Goal: Task Accomplishment & Management: Use online tool/utility

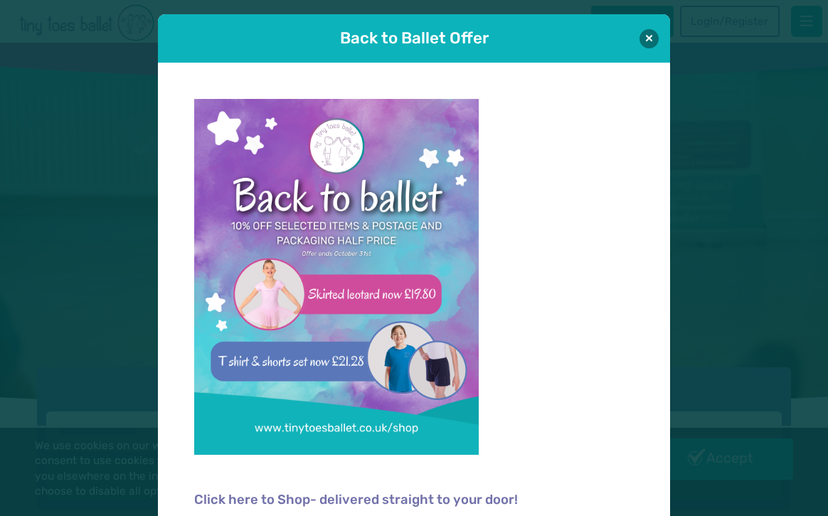
scroll to position [5, 0]
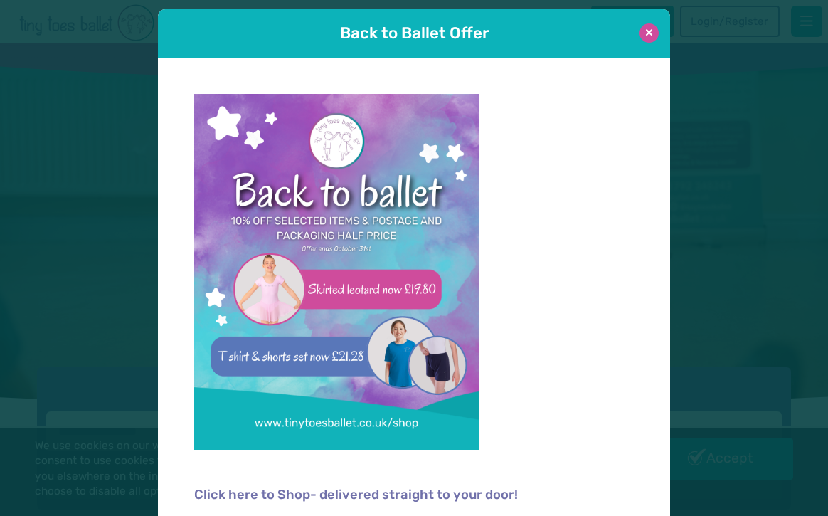
click at [655, 37] on button at bounding box center [649, 32] width 19 height 19
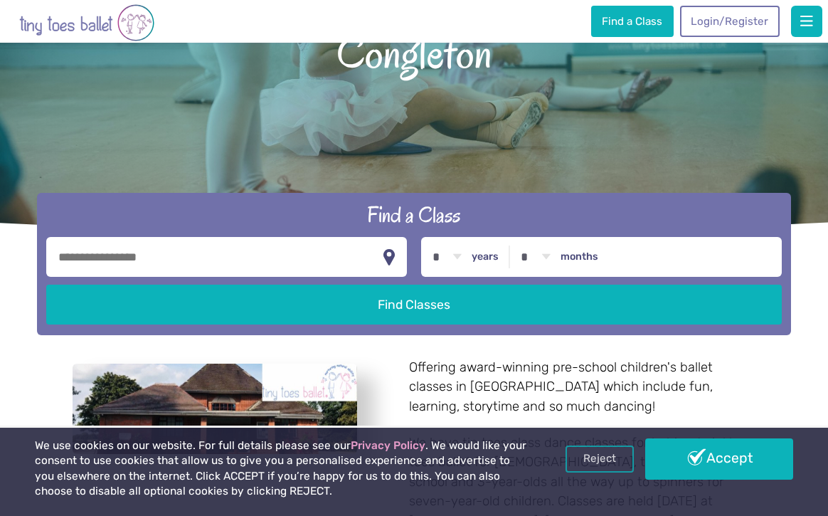
scroll to position [174, 0]
click at [357, 260] on input "text" at bounding box center [226, 257] width 360 height 40
click at [391, 253] on button "button" at bounding box center [389, 256] width 14 height 27
click at [282, 263] on input "**********" at bounding box center [226, 257] width 360 height 40
click at [394, 246] on button "button" at bounding box center [389, 256] width 14 height 27
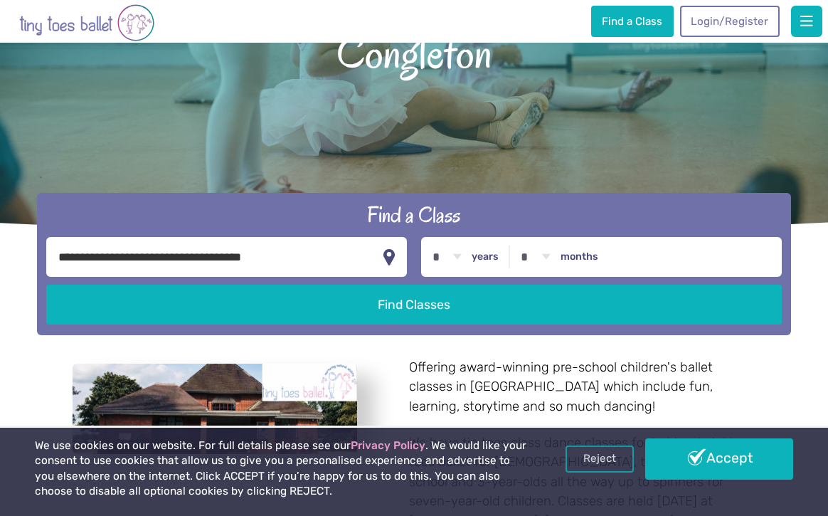
click at [391, 255] on button "button" at bounding box center [389, 256] width 14 height 27
type input "**********"
select select "*"
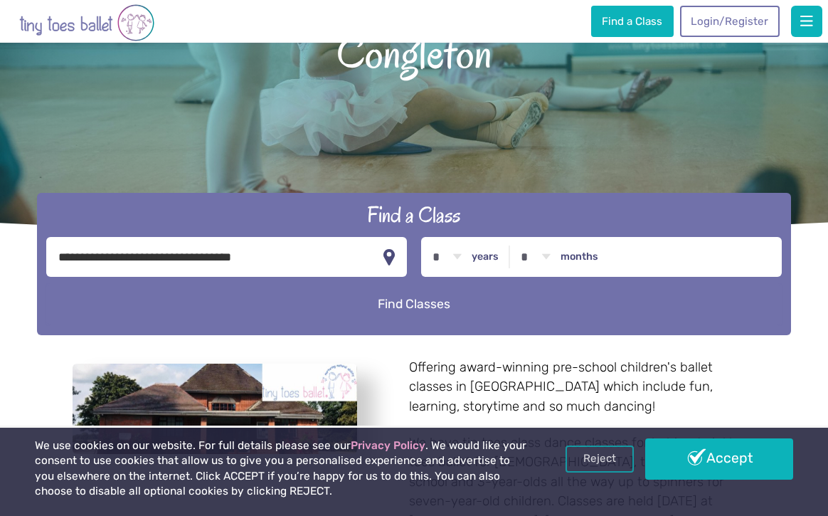
click at [448, 312] on button "Find Classes" at bounding box center [414, 304] width 736 height 40
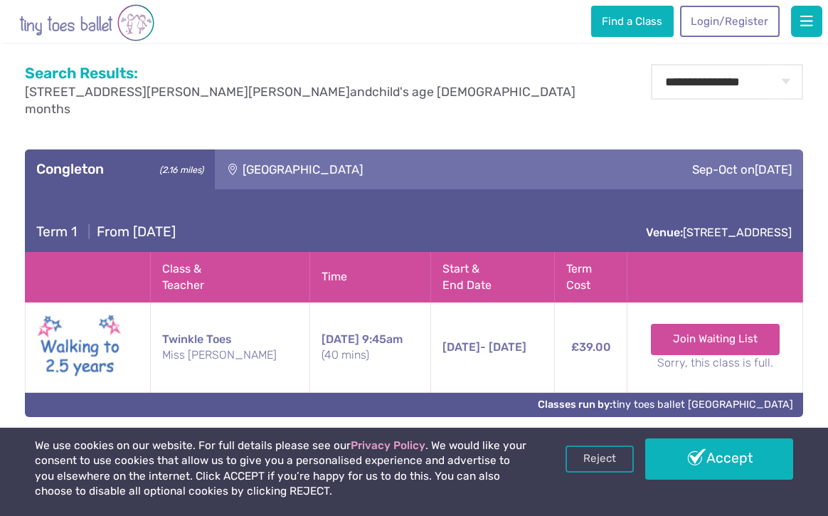
scroll to position [521, 0]
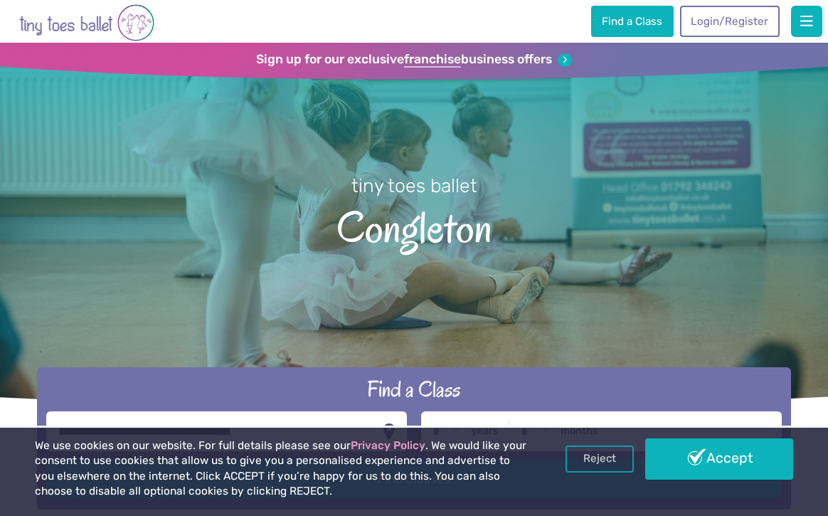
select select "*"
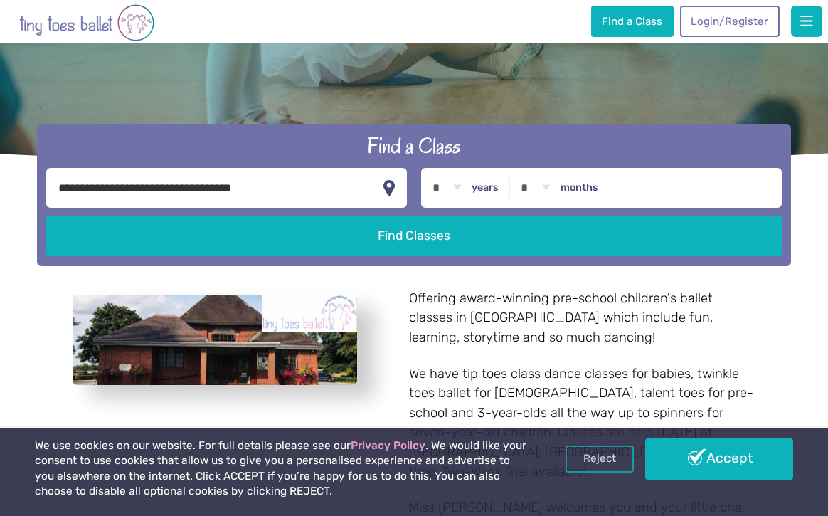
scroll to position [246, 0]
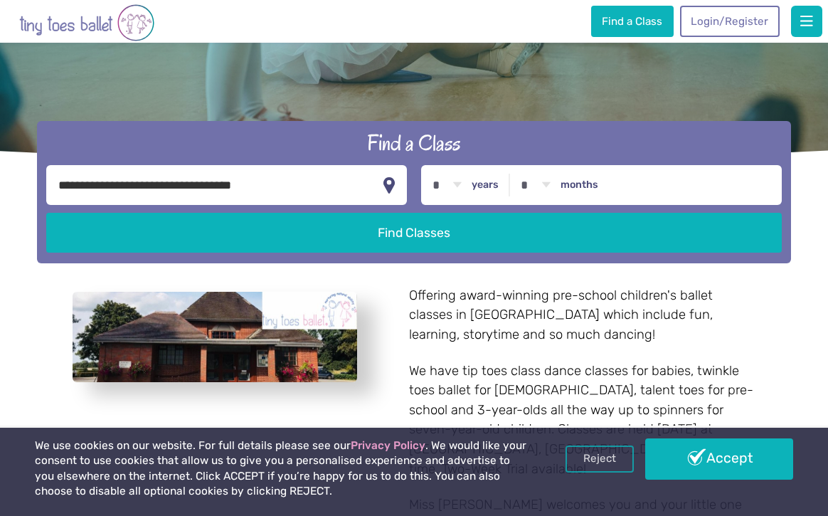
select select "*"
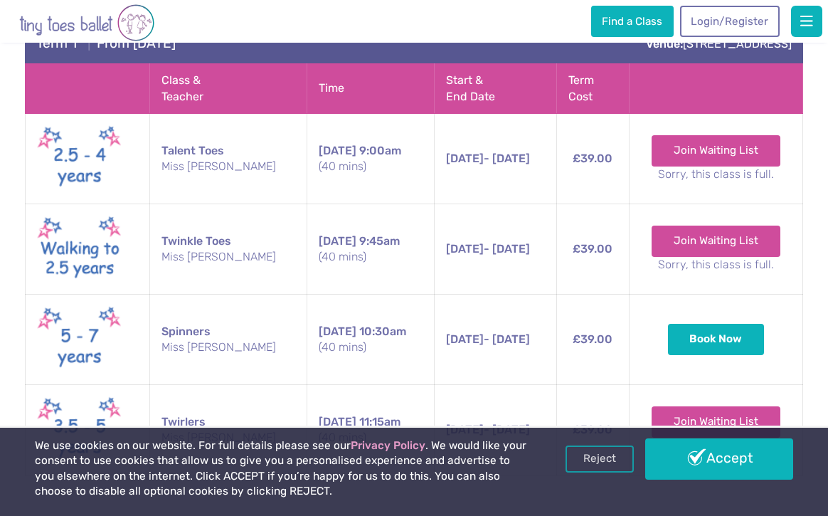
scroll to position [1861, 0]
